Goal: Task Accomplishment & Management: Manage account settings

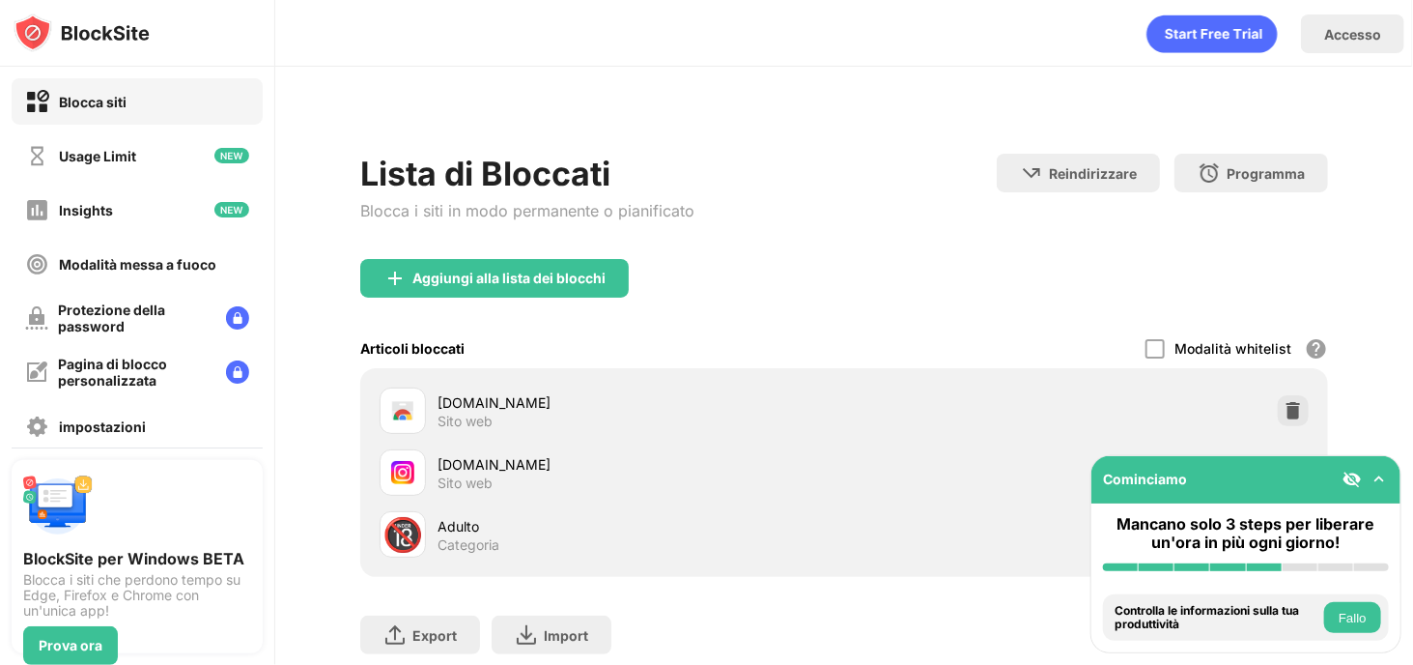
click at [1375, 482] on img at bounding box center [1379, 478] width 19 height 19
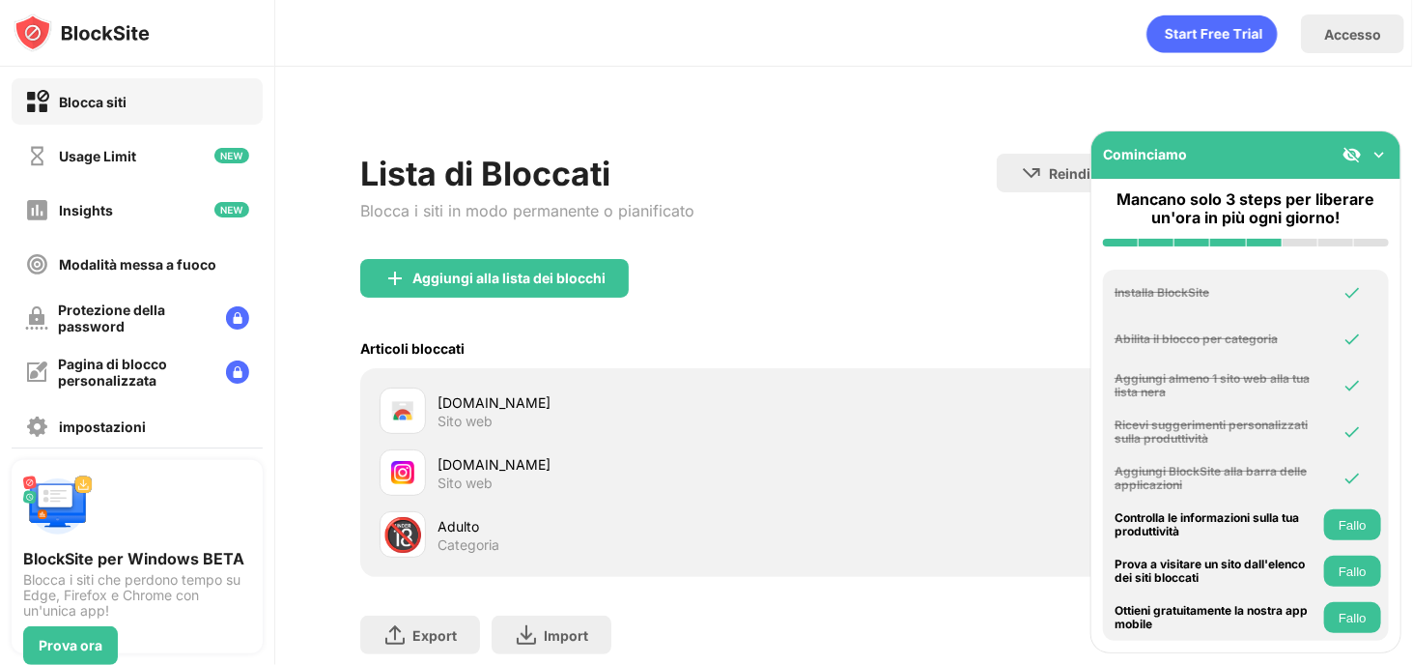
click at [1379, 151] on img at bounding box center [1379, 154] width 19 height 19
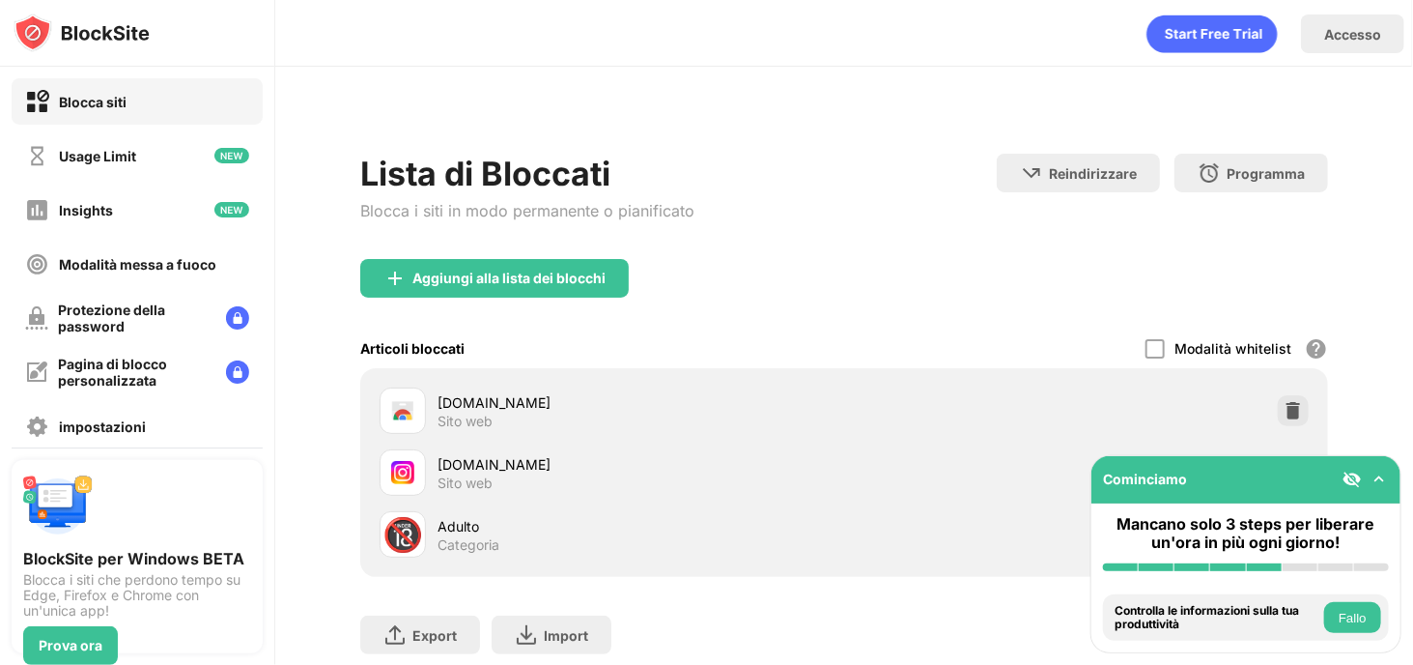
click at [1358, 613] on button "Fallo" at bounding box center [1352, 617] width 57 height 31
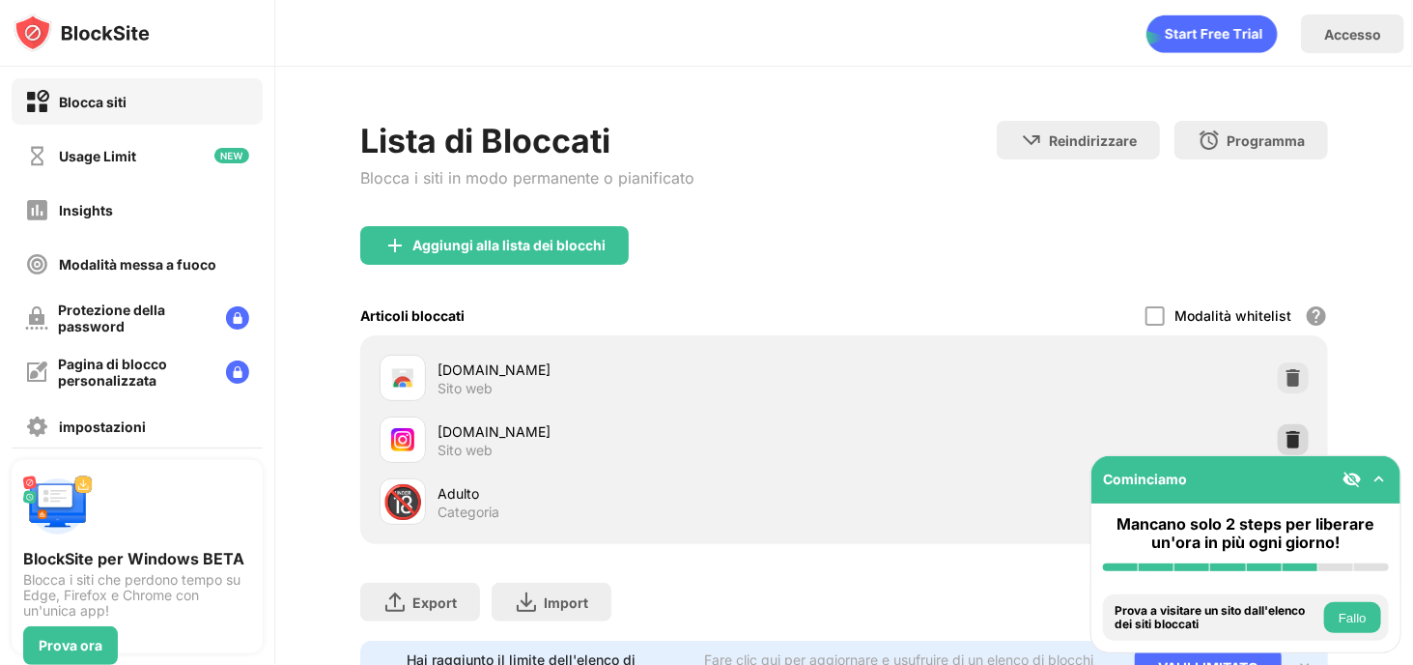
click at [1284, 432] on img at bounding box center [1293, 439] width 19 height 19
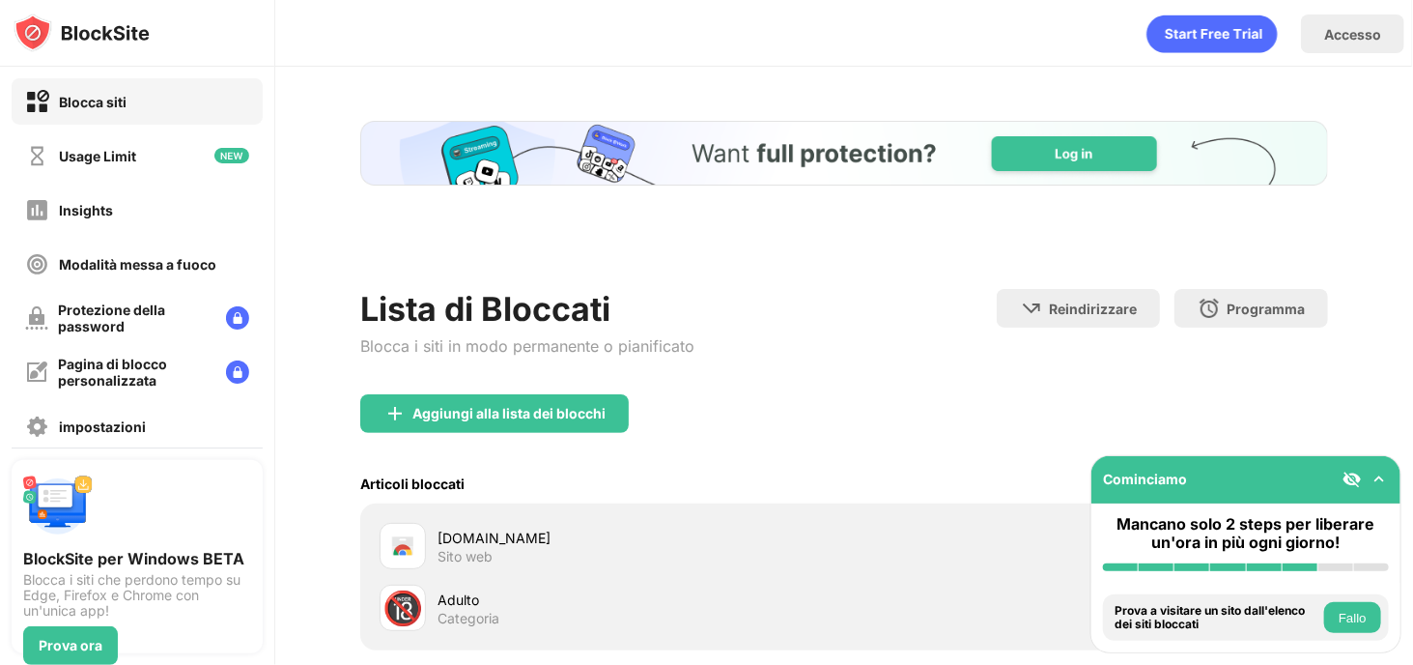
click at [1271, 435] on div "Aggiungi alla lista dei blocchi Articoli bloccati Modalità whitelist Blocca tut…" at bounding box center [844, 522] width 968 height 256
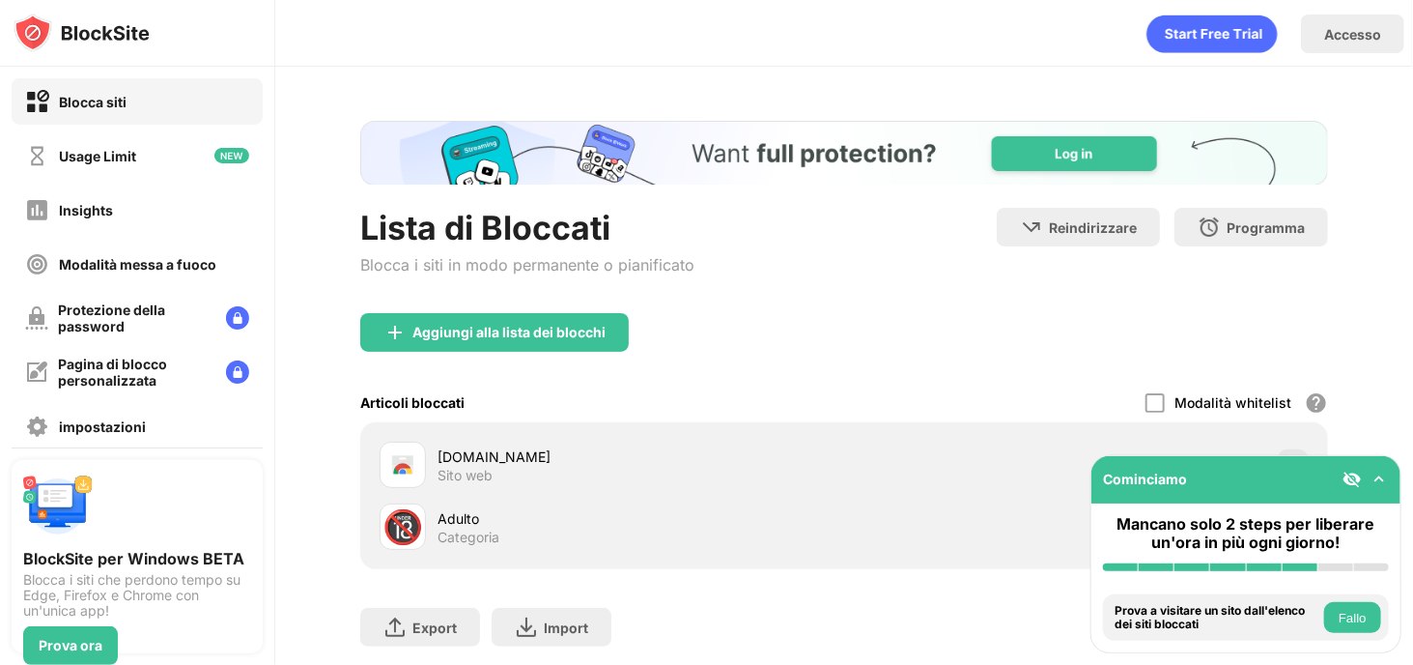
click at [1354, 624] on button "Fallo" at bounding box center [1352, 617] width 57 height 31
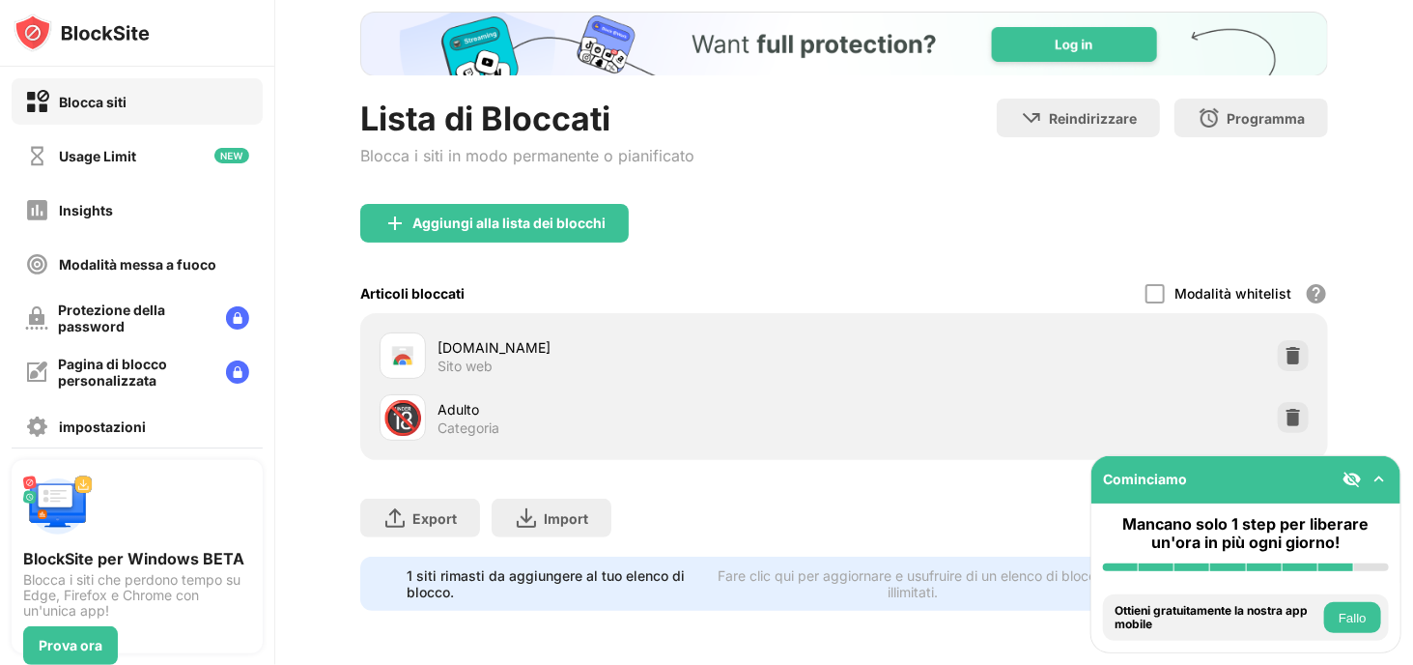
drag, startPoint x: 1083, startPoint y: 289, endPoint x: 1093, endPoint y: 488, distance: 199.2
click at [1287, 408] on img at bounding box center [1293, 417] width 19 height 19
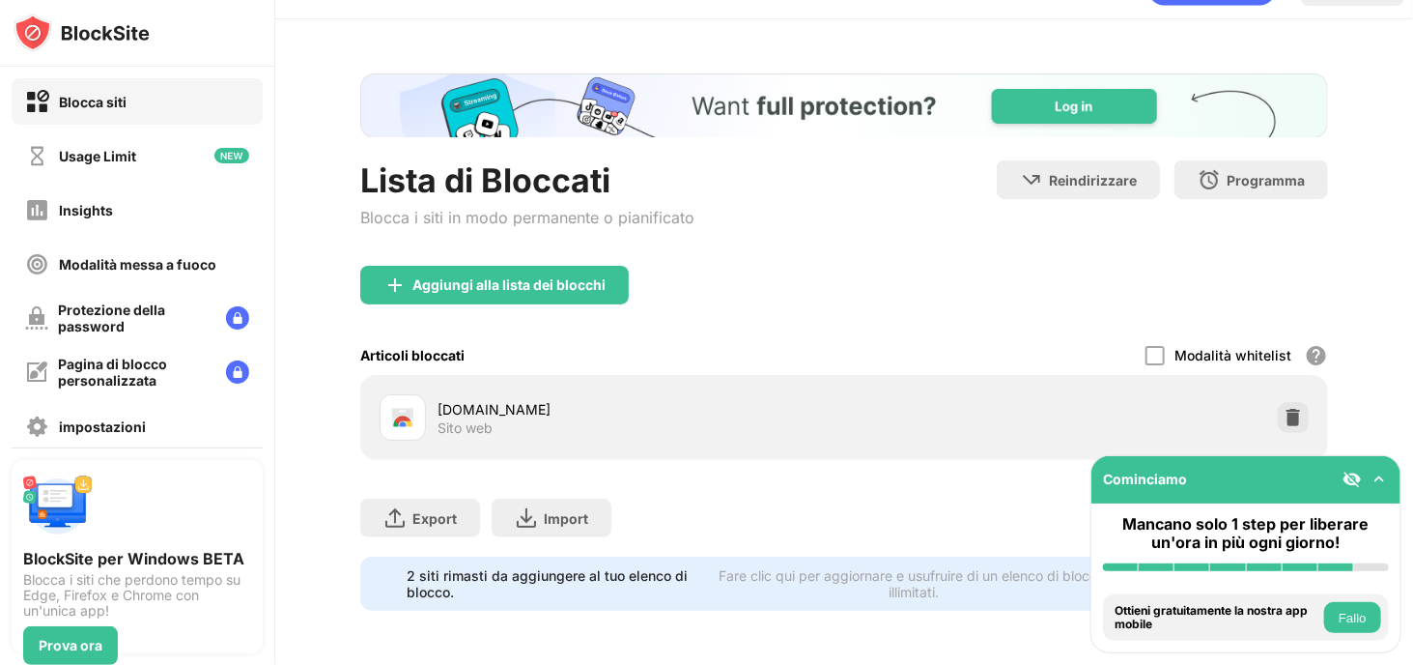
click at [1285, 408] on img at bounding box center [1293, 417] width 19 height 19
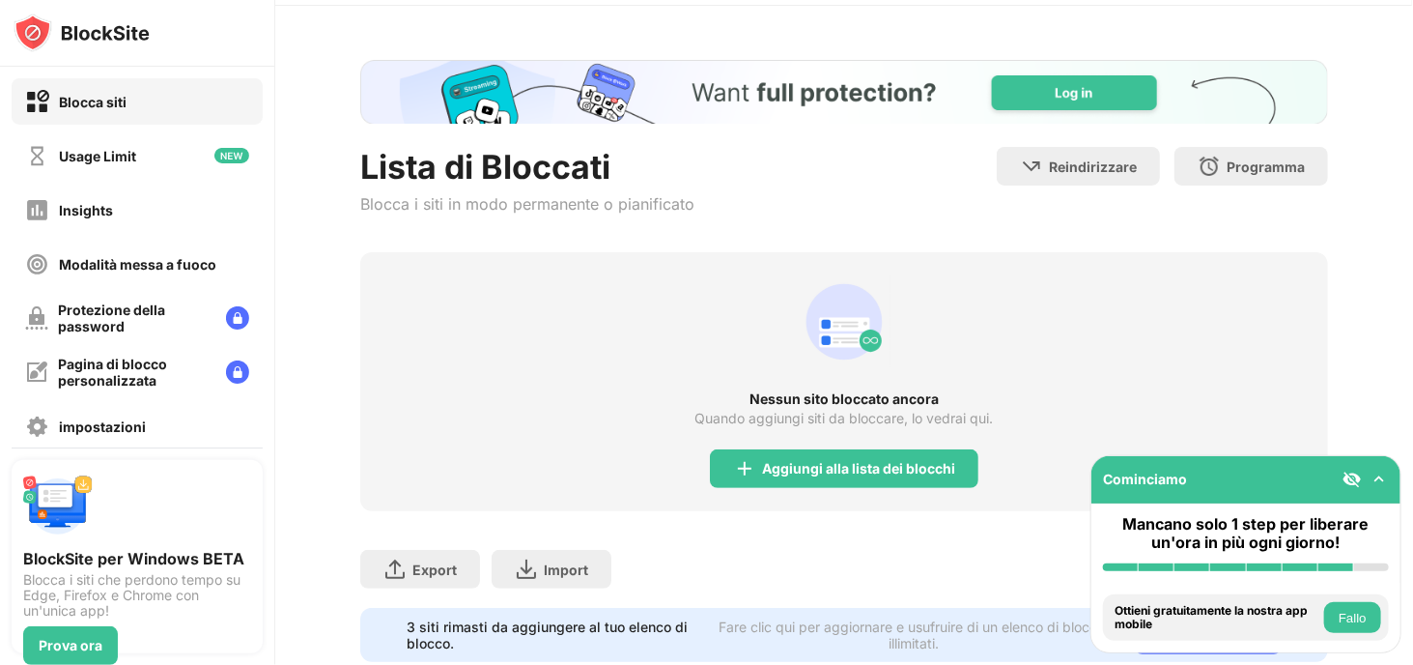
scroll to position [123, 0]
